Goal: Communication & Community: Answer question/provide support

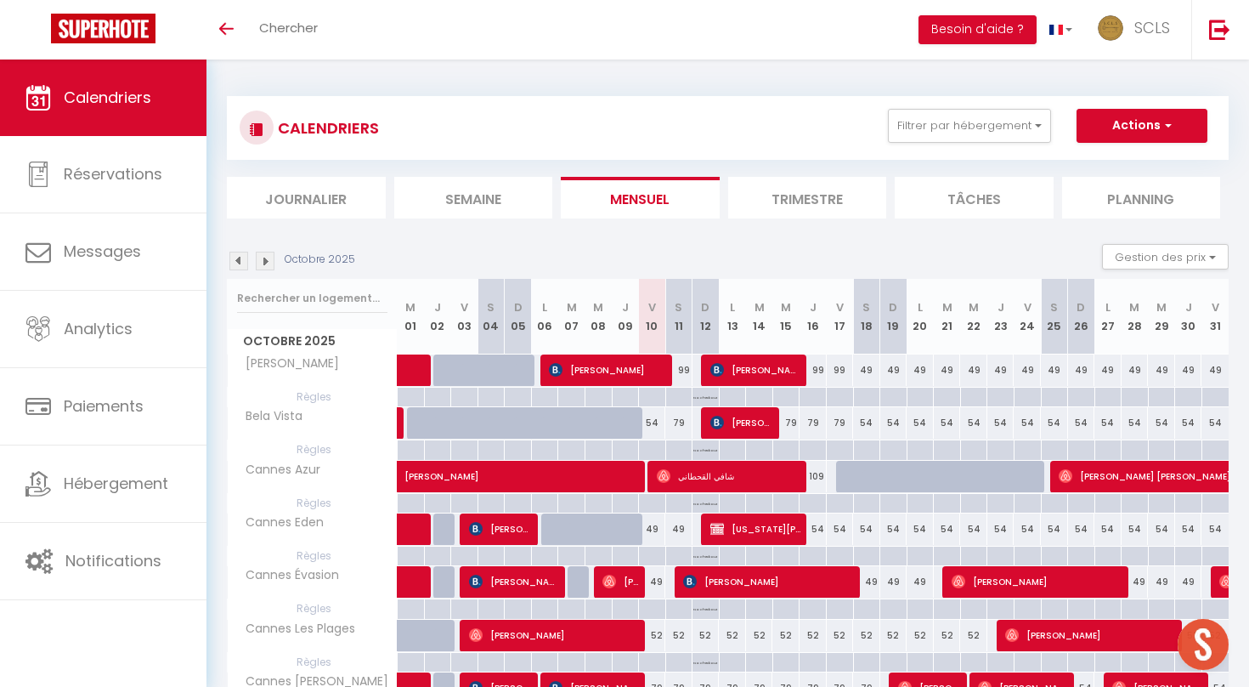
click at [289, 200] on li "Journalier" at bounding box center [306, 198] width 159 height 42
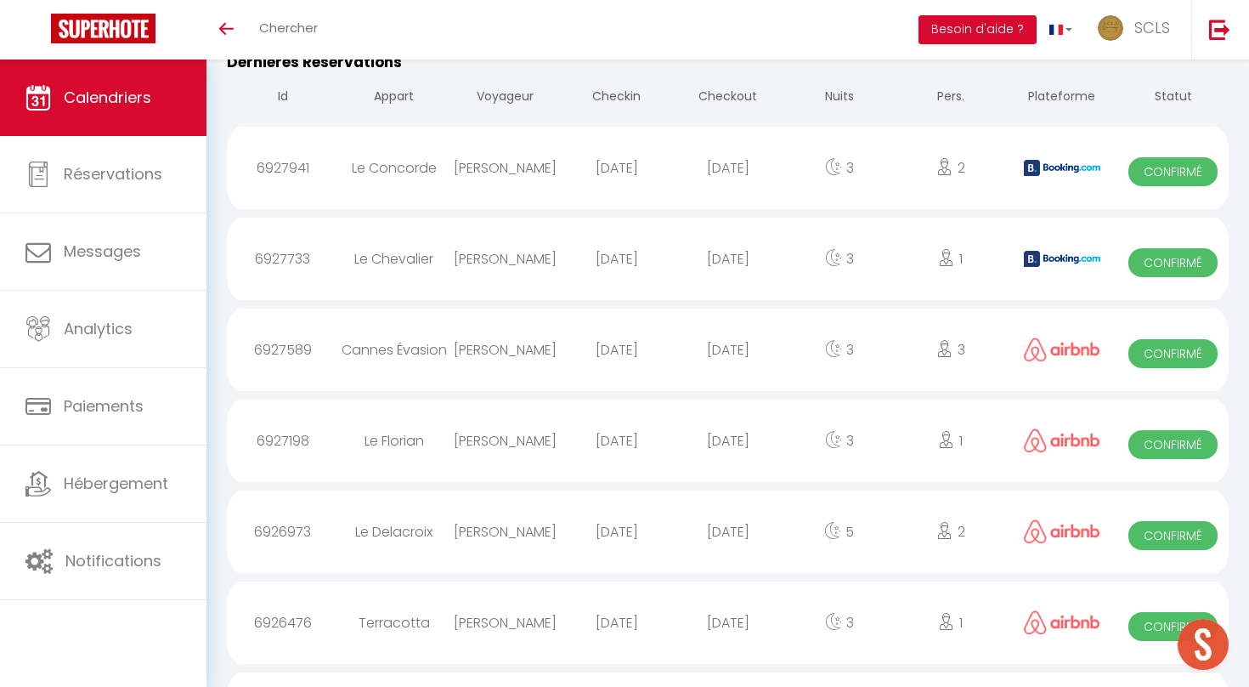
scroll to position [6111, 0]
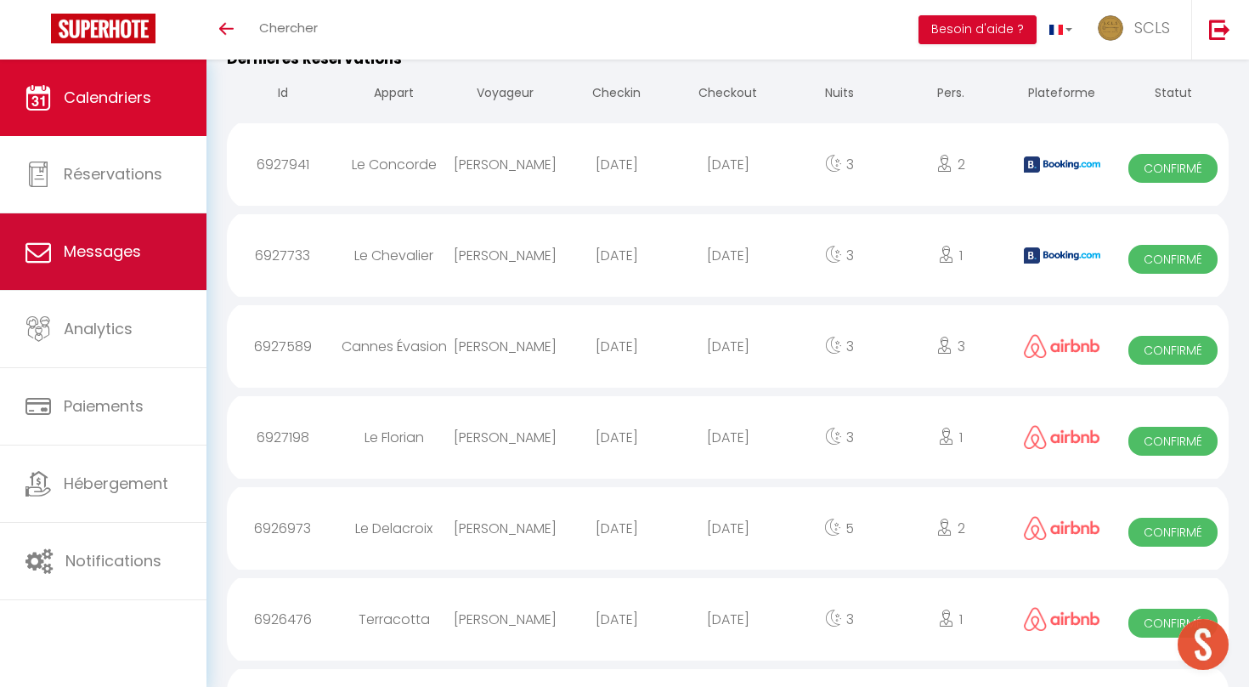
click at [94, 255] on span "Messages" at bounding box center [102, 250] width 77 height 21
select select "message"
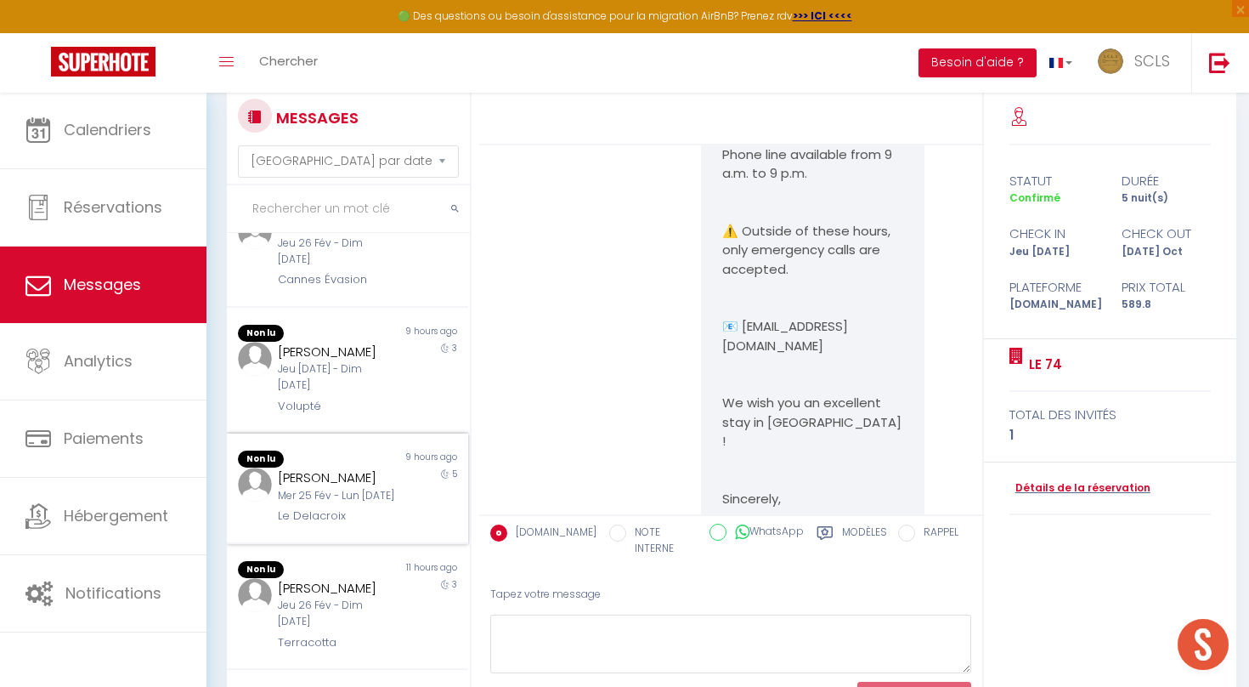
scroll to position [110, 0]
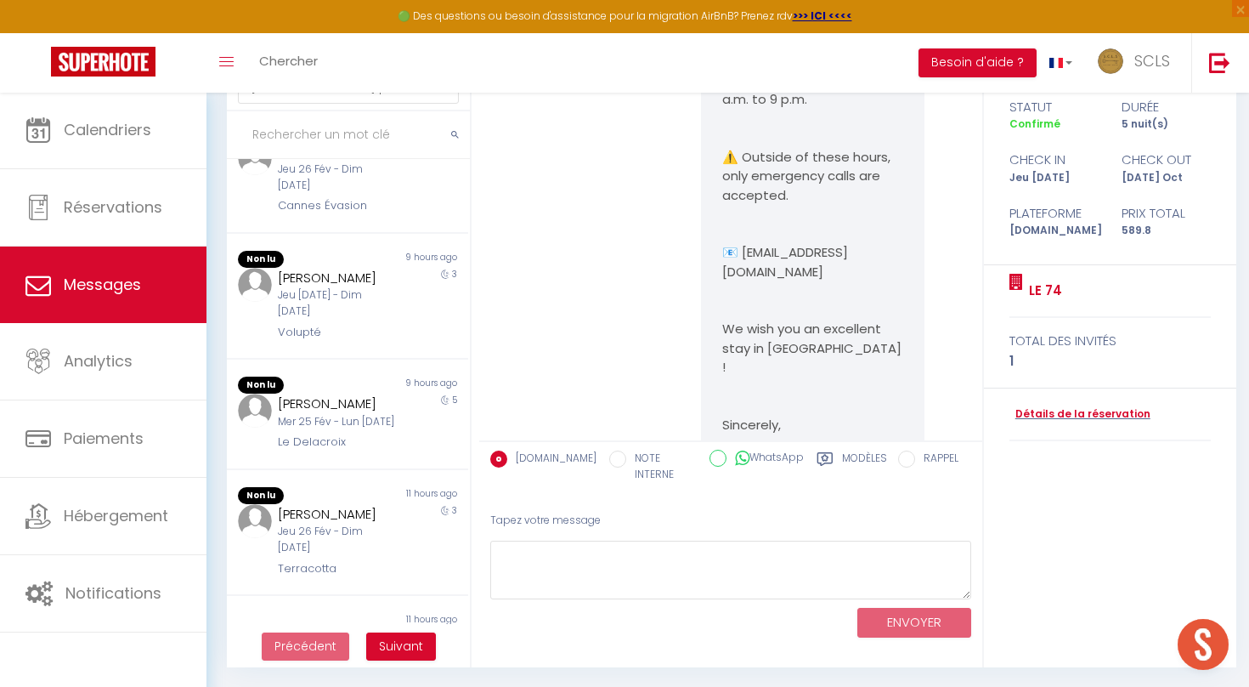
click at [409, 638] on span "Suivant" at bounding box center [401, 645] width 44 height 17
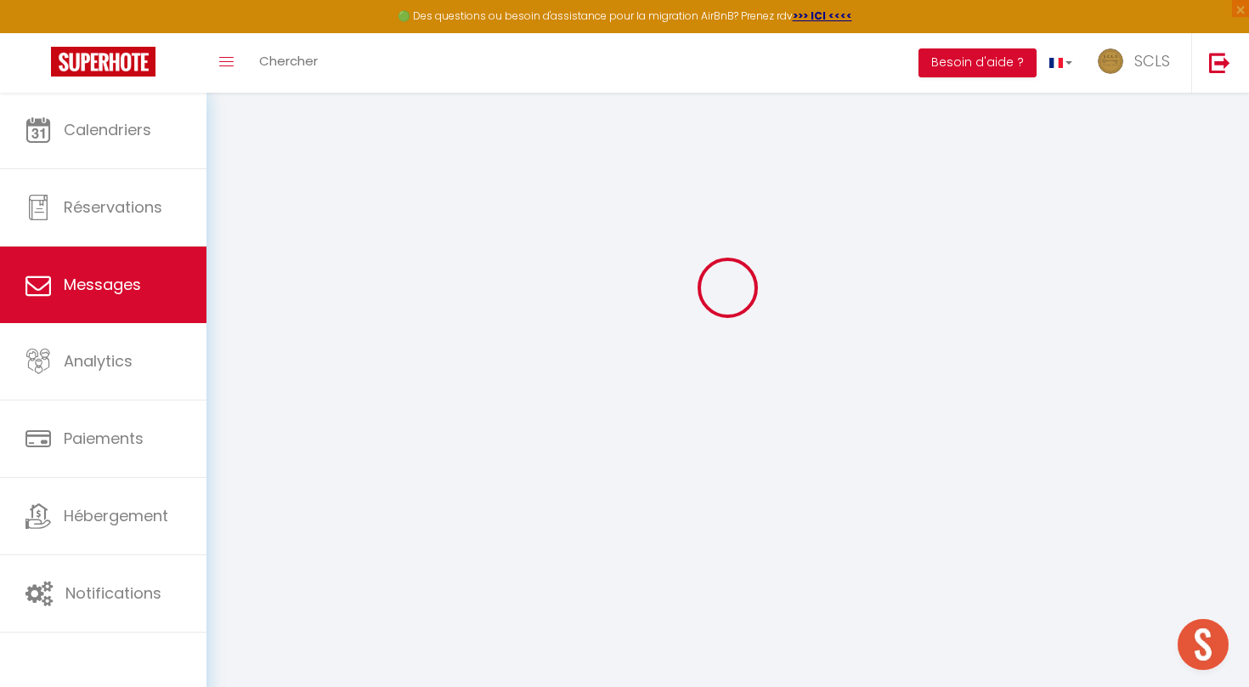
scroll to position [3224, 0]
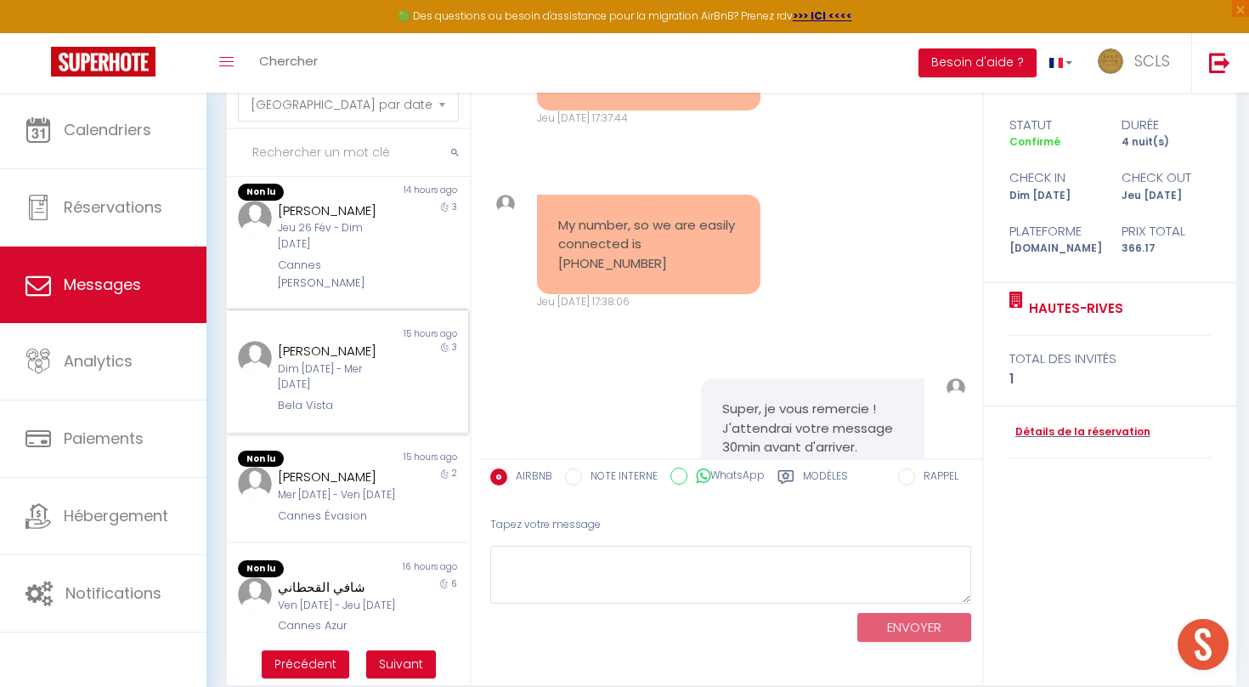
click at [407, 341] on div "[PERSON_NAME] Dim [DATE] - Mer [DATE] [GEOGRAPHIC_DATA]" at bounding box center [337, 378] width 141 height 74
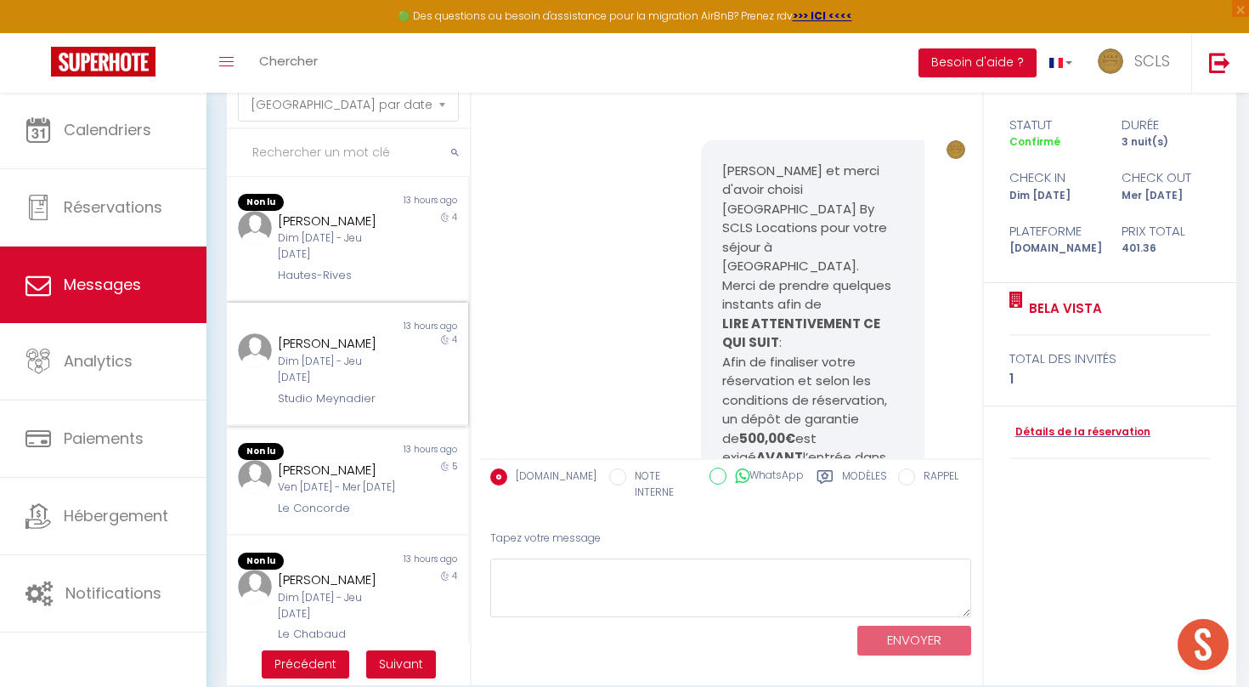
click at [334, 382] on div "Non lu 13 hours ago [PERSON_NAME] Dim [DATE] - Jeu [DATE] Studio Meynadier 4" at bounding box center [347, 363] width 241 height 123
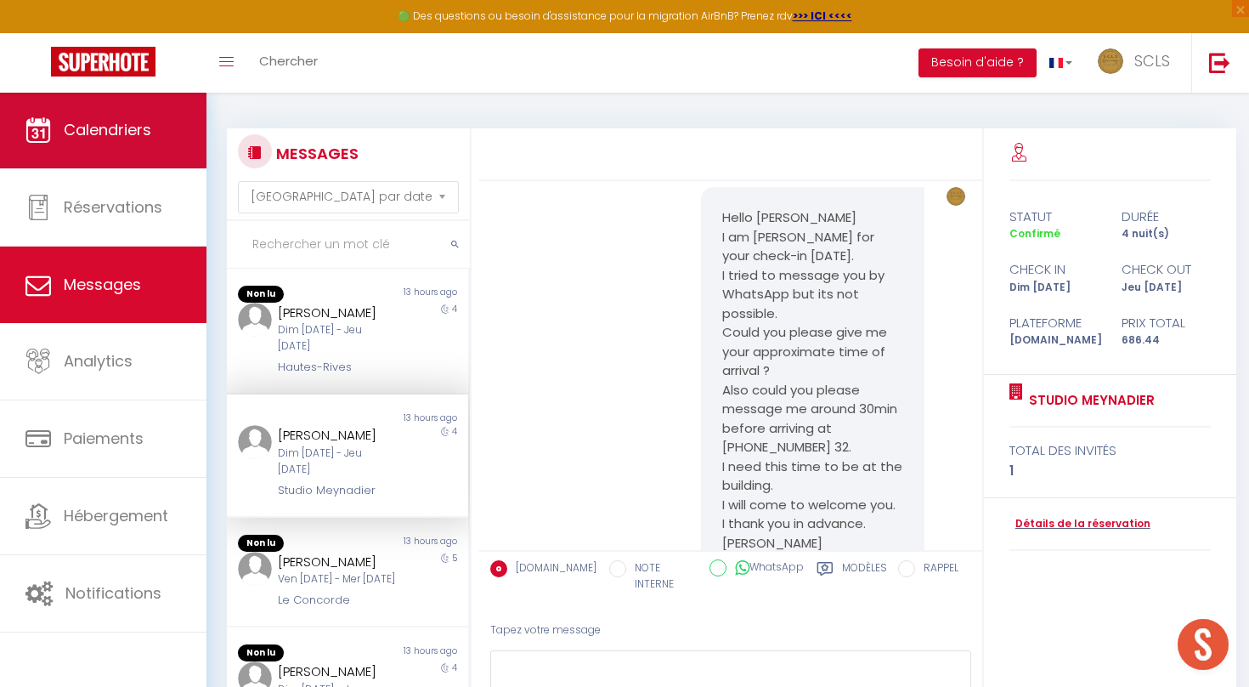
click at [98, 166] on link "Calendriers" at bounding box center [103, 130] width 206 height 76
